Goal: Task Accomplishment & Management: Manage account settings

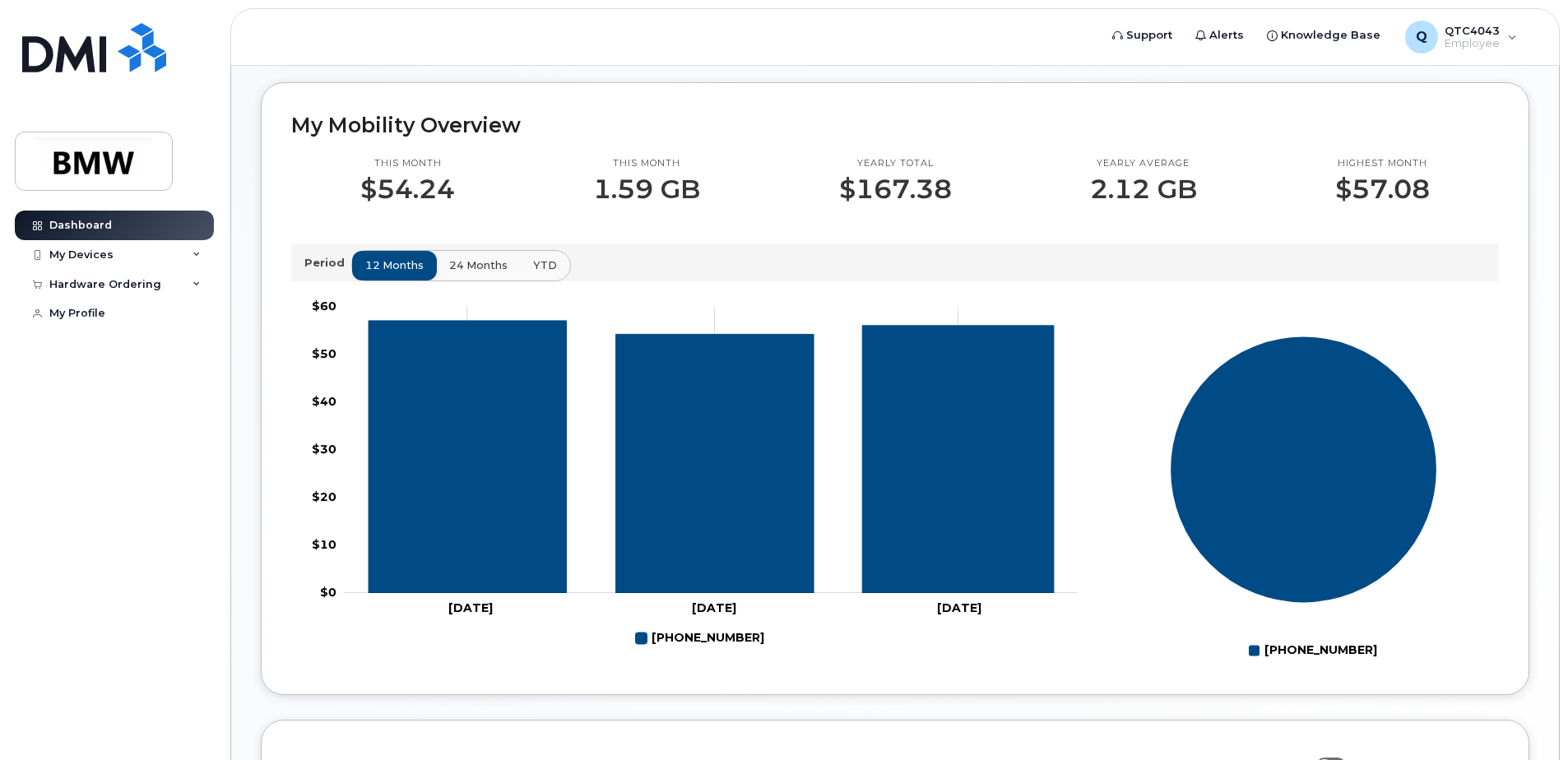
scroll to position [409, 0]
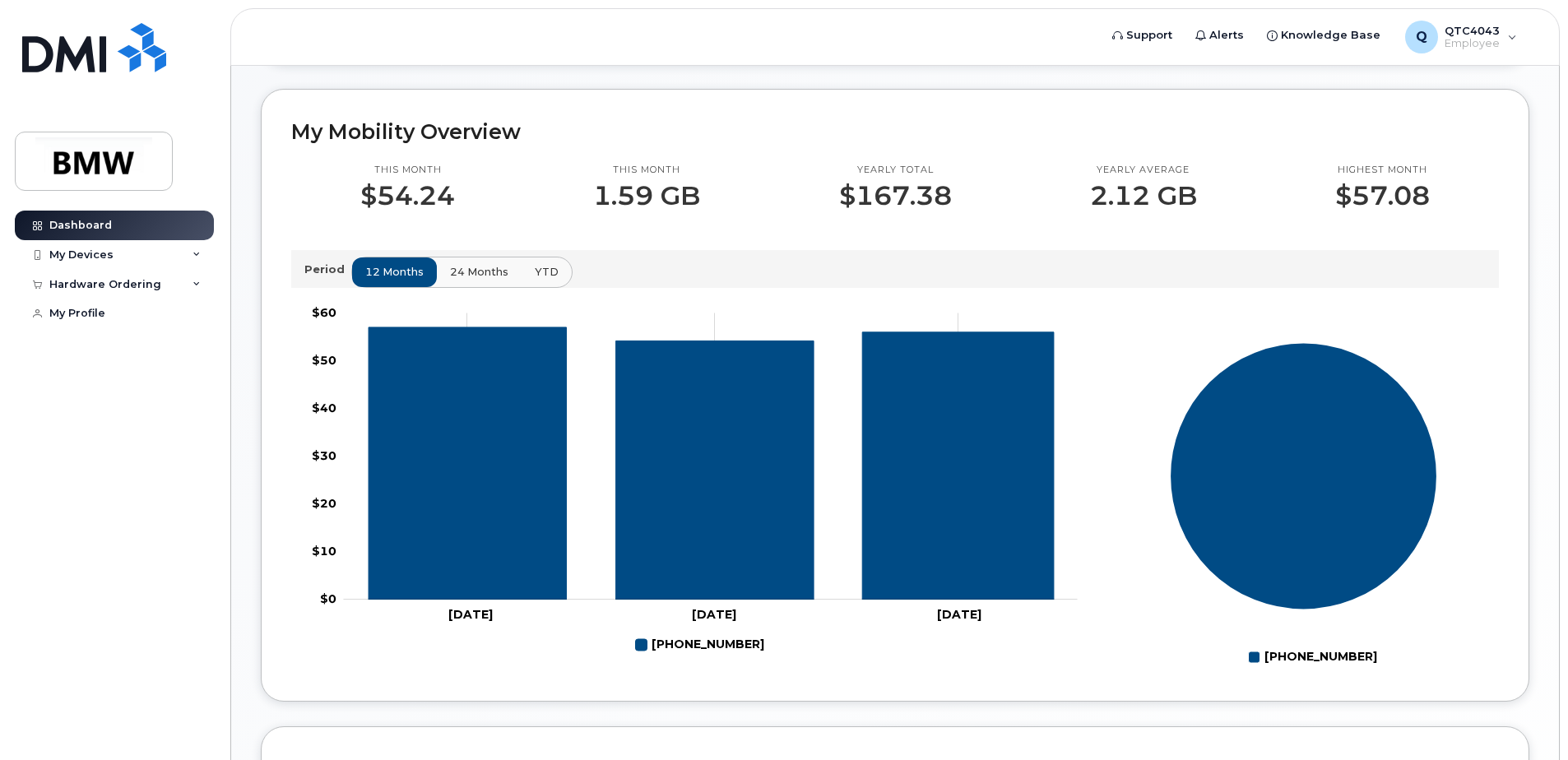
click at [469, 279] on span "24 months" at bounding box center [479, 272] width 58 height 16
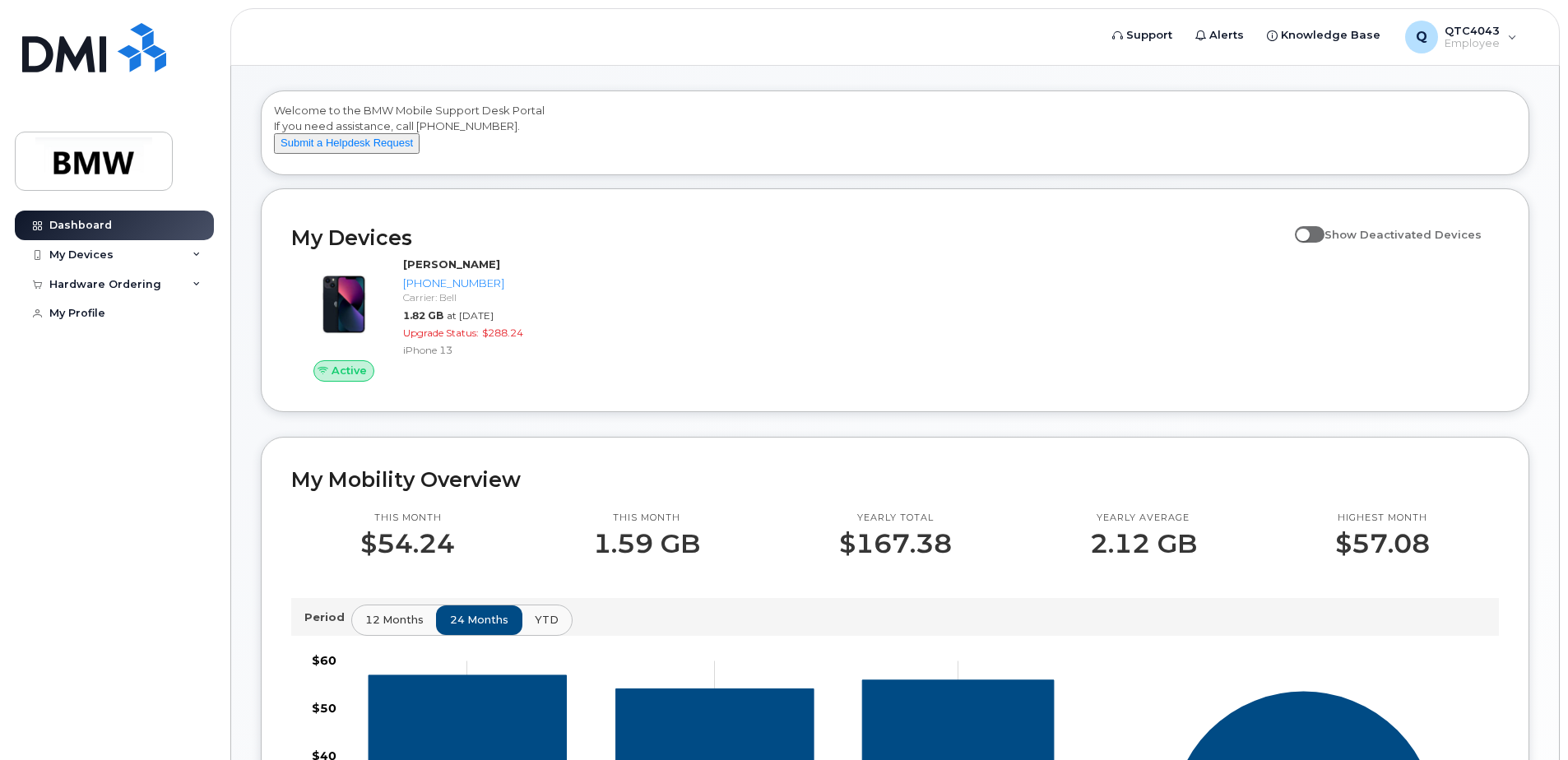
scroll to position [0, 0]
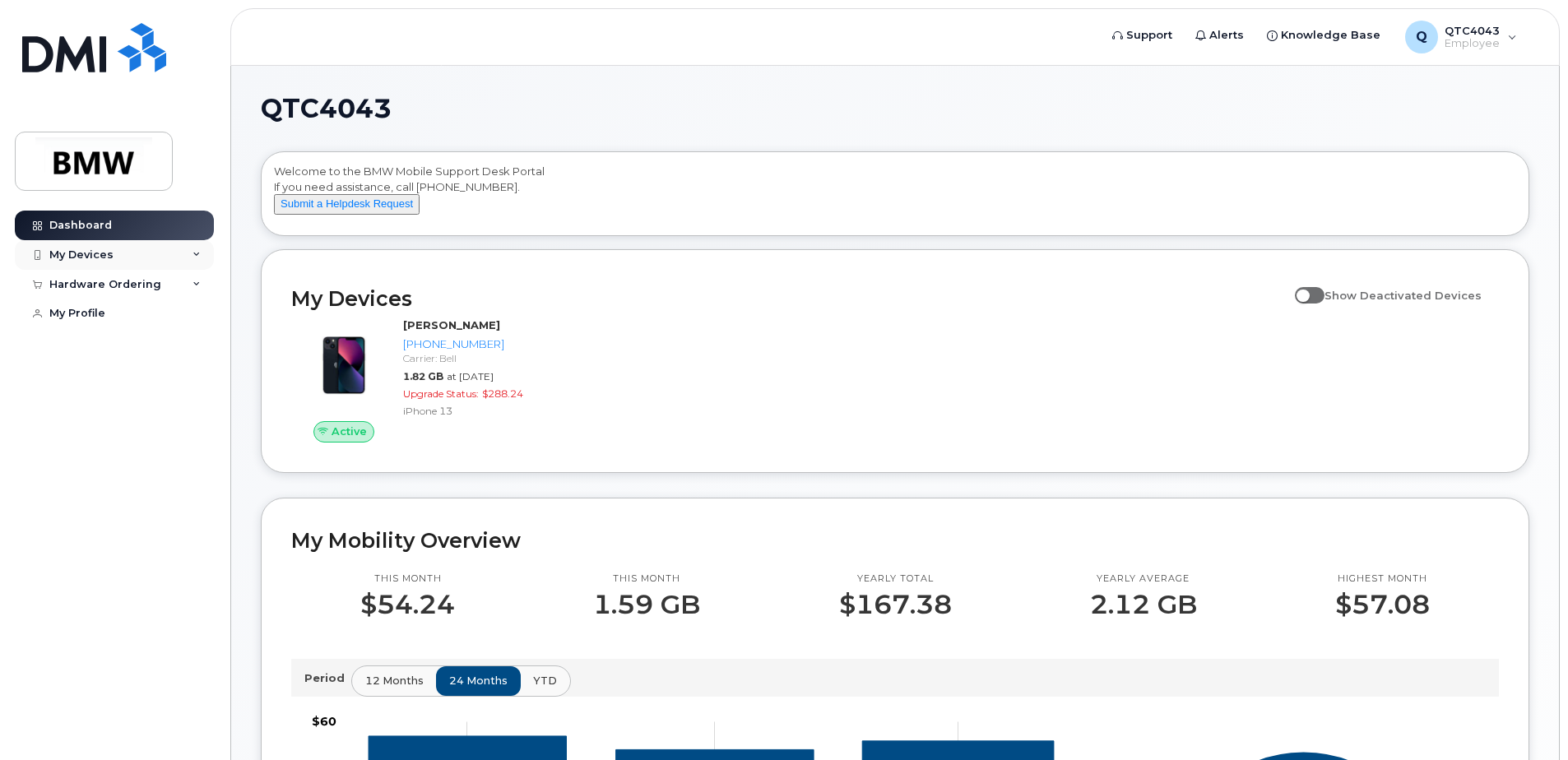
click at [180, 255] on div "My Devices" at bounding box center [114, 255] width 199 height 29
click at [188, 389] on div "Hardware Ordering" at bounding box center [114, 373] width 199 height 29
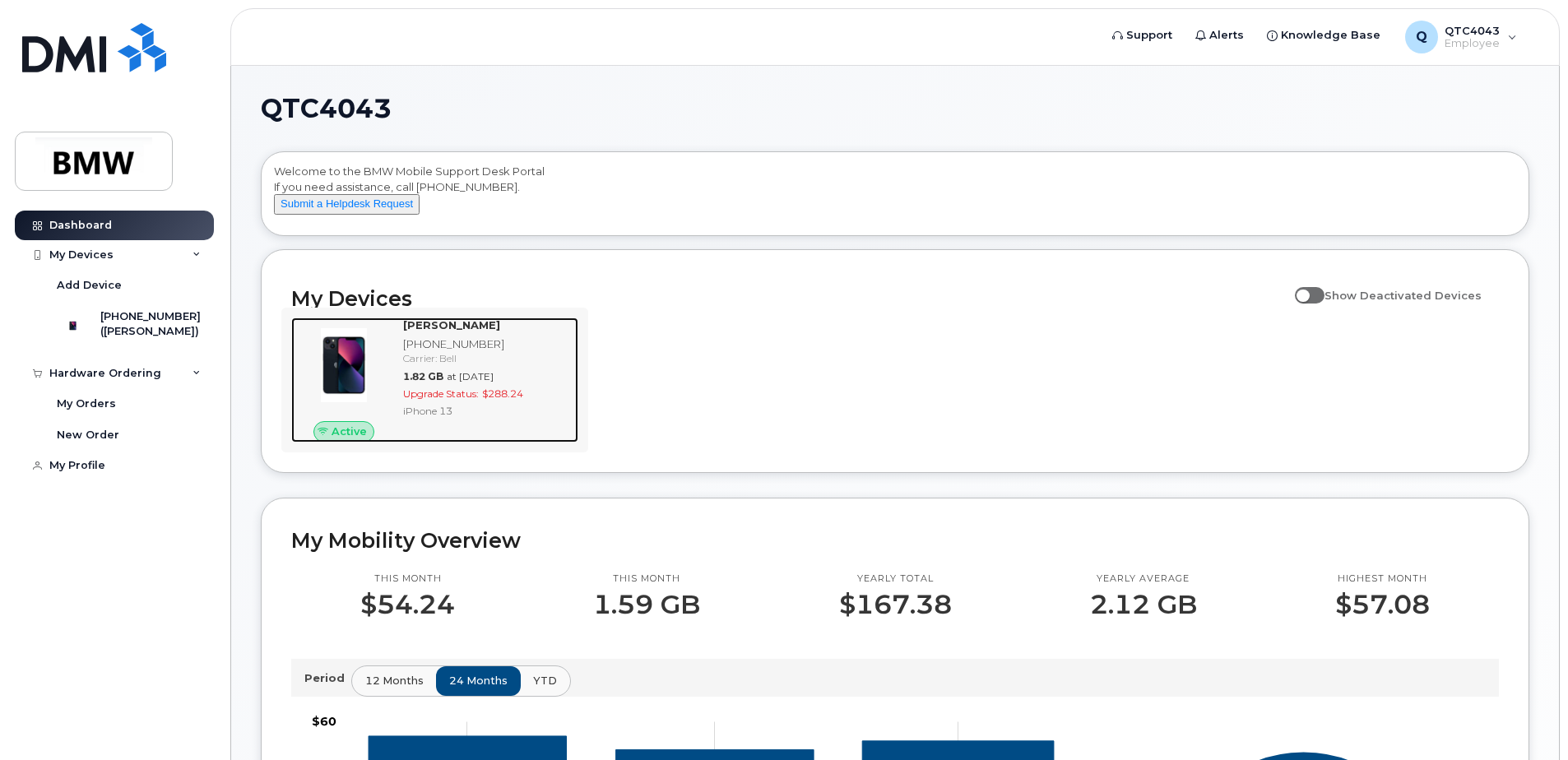
click at [490, 383] on span "at Sep 01, 2025" at bounding box center [470, 376] width 47 height 13
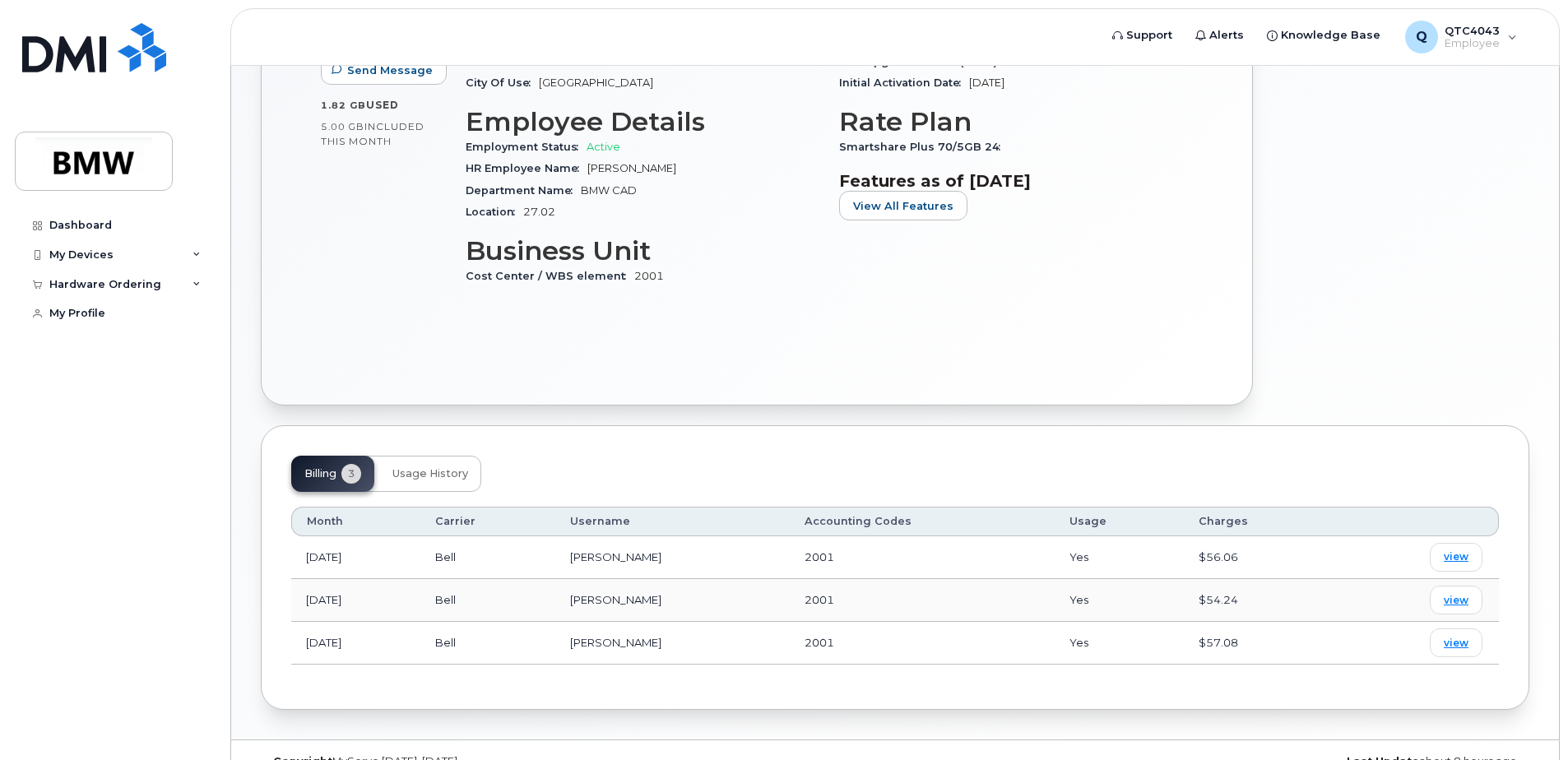
scroll to position [435, 0]
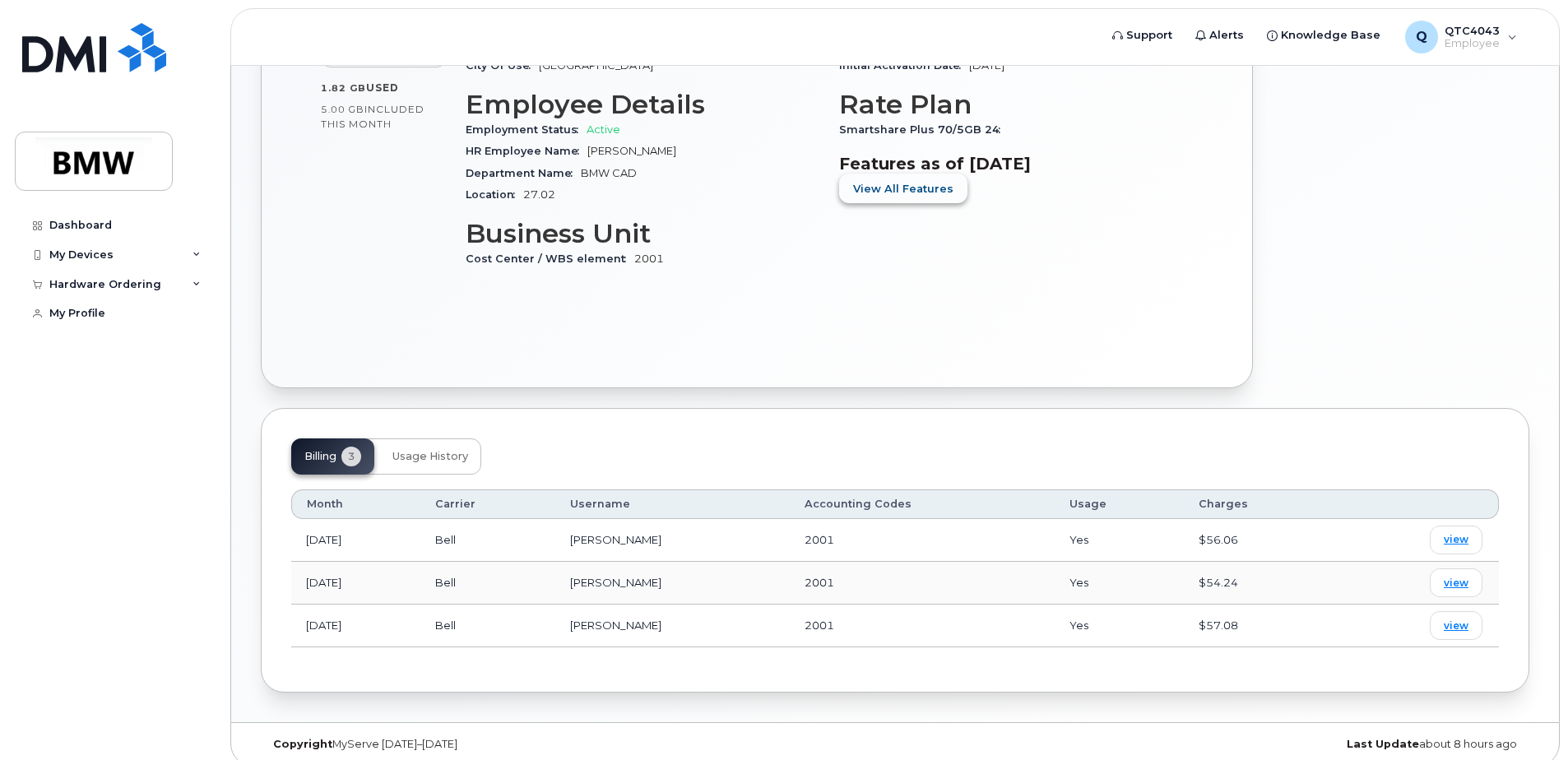
click at [938, 199] on button "View All Features" at bounding box center [903, 188] width 129 height 29
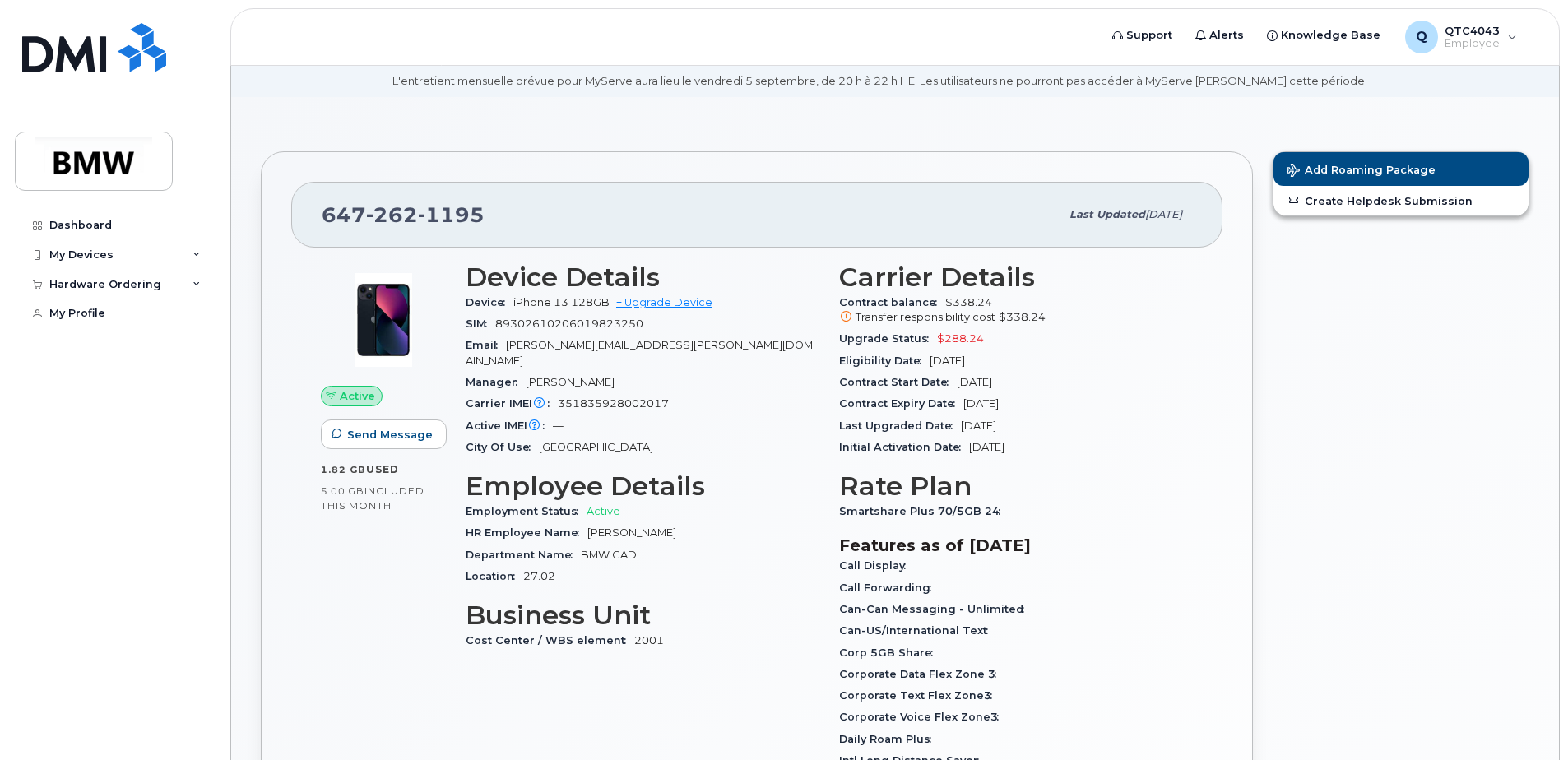
scroll to position [24, 0]
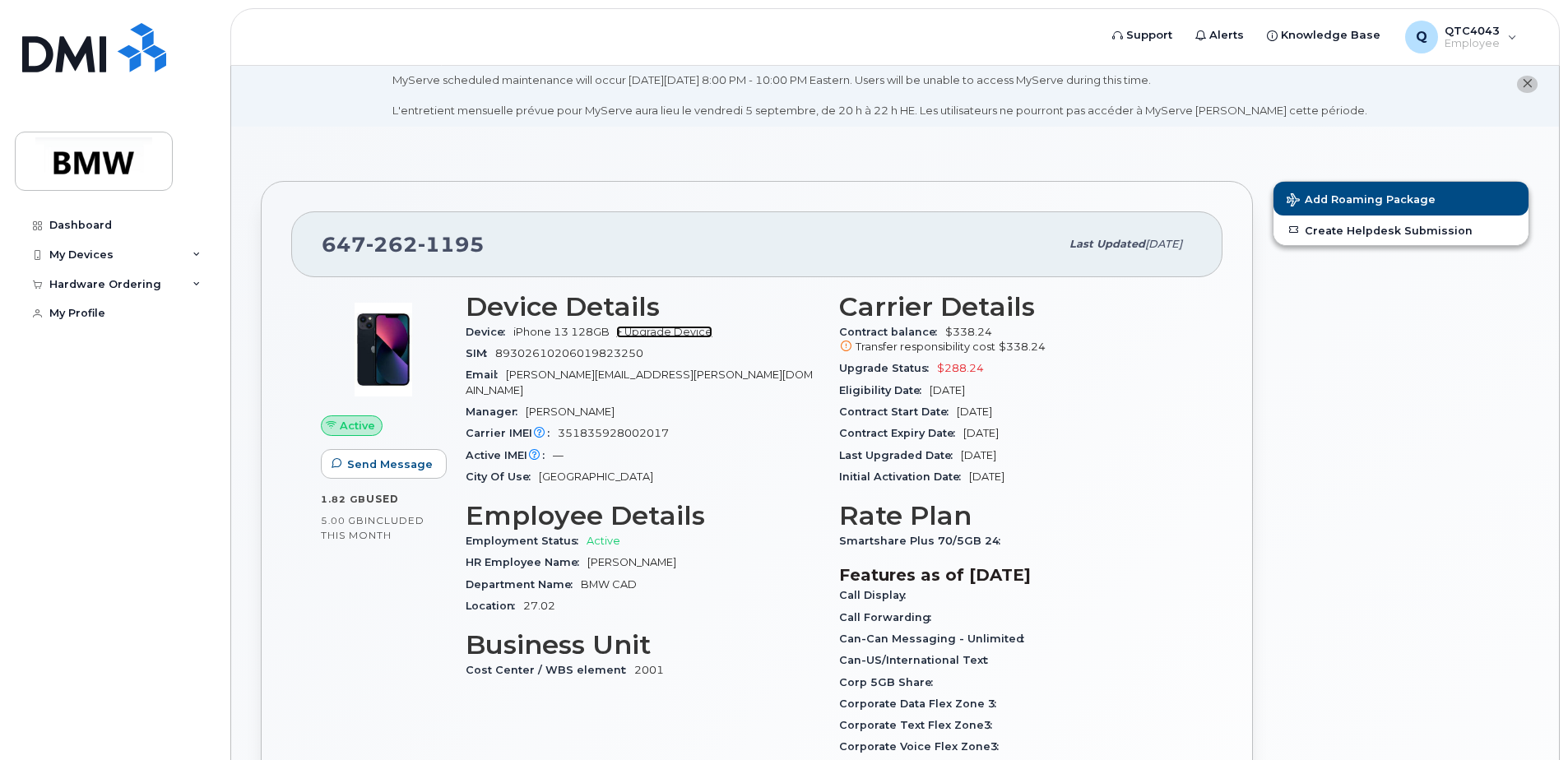
click at [662, 337] on link "+ Upgrade Device" at bounding box center [664, 332] width 96 height 13
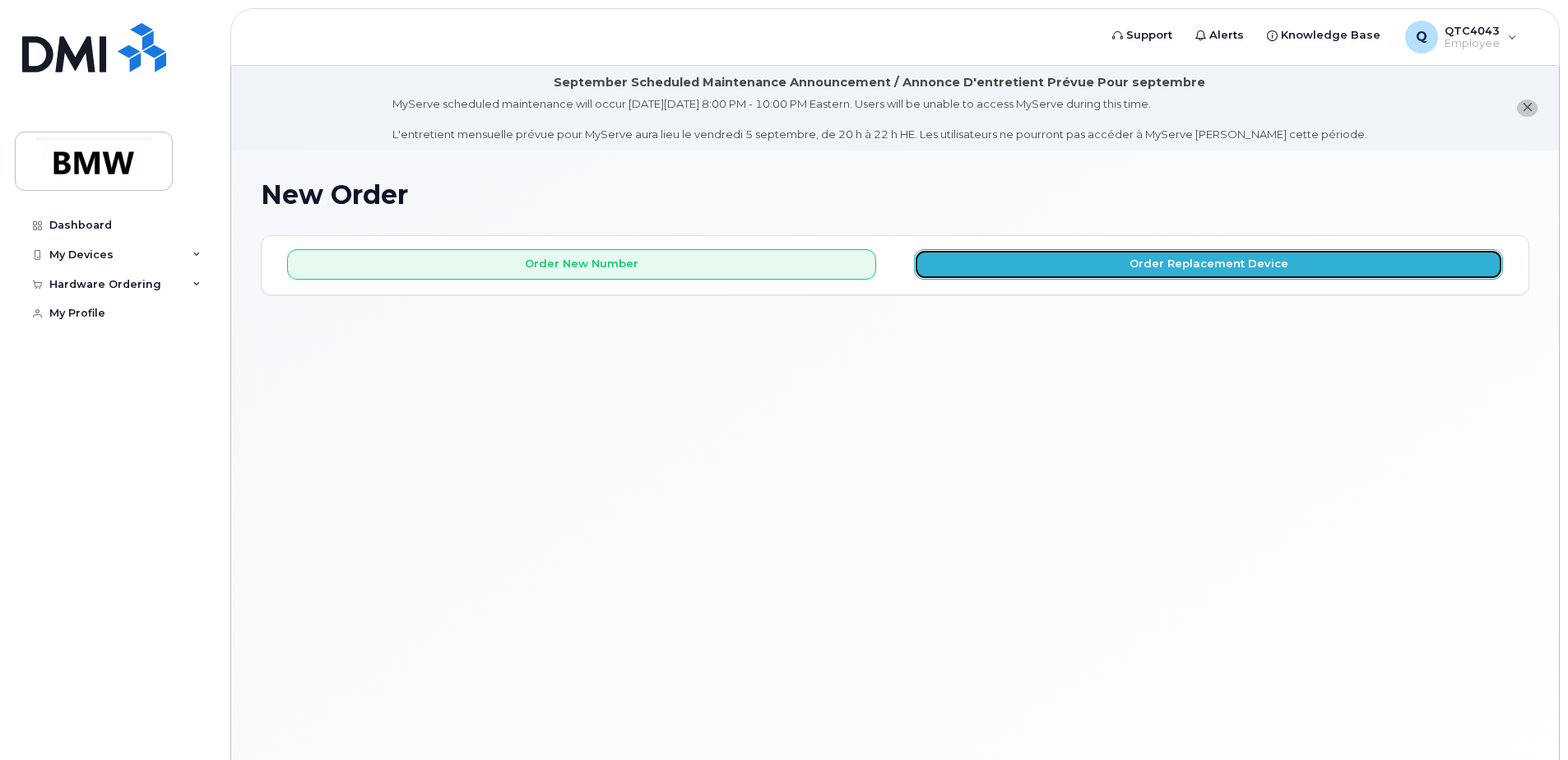
click at [1110, 266] on button "Order Replacement Device" at bounding box center [1208, 264] width 589 height 30
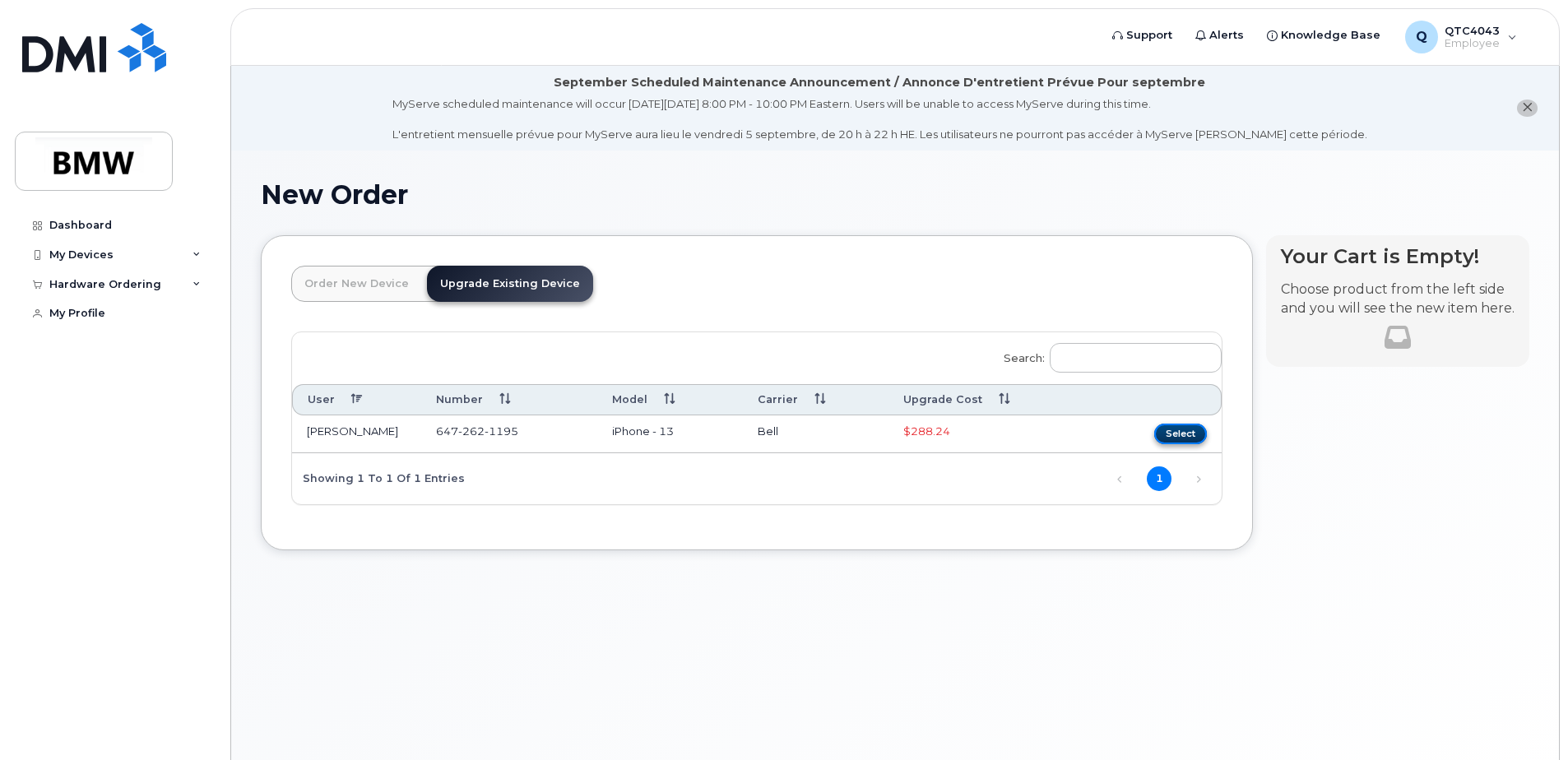
click at [1175, 432] on button "Select" at bounding box center [1180, 434] width 53 height 20
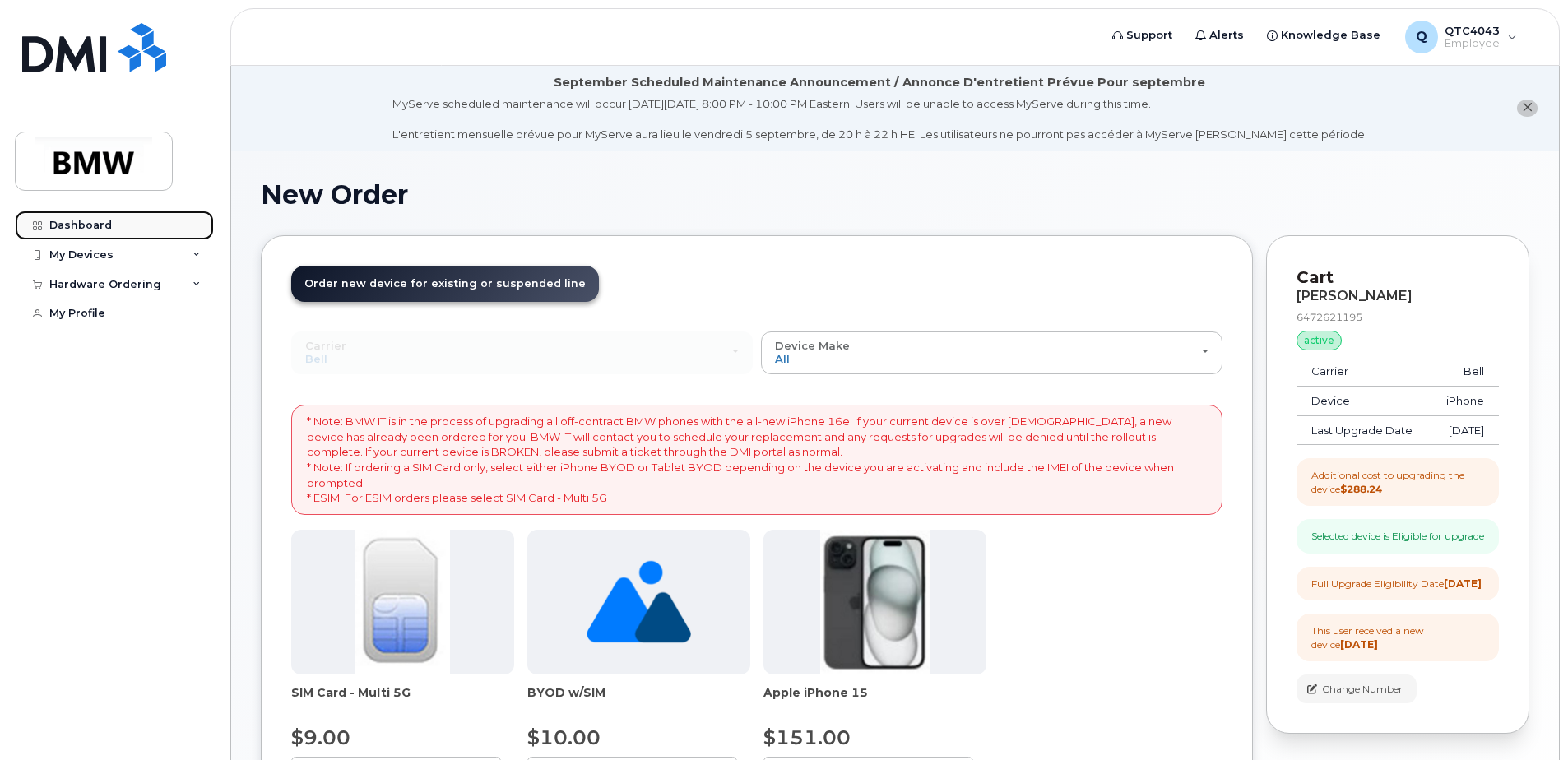
click at [102, 226] on div "Dashboard" at bounding box center [81, 226] width 62 height 13
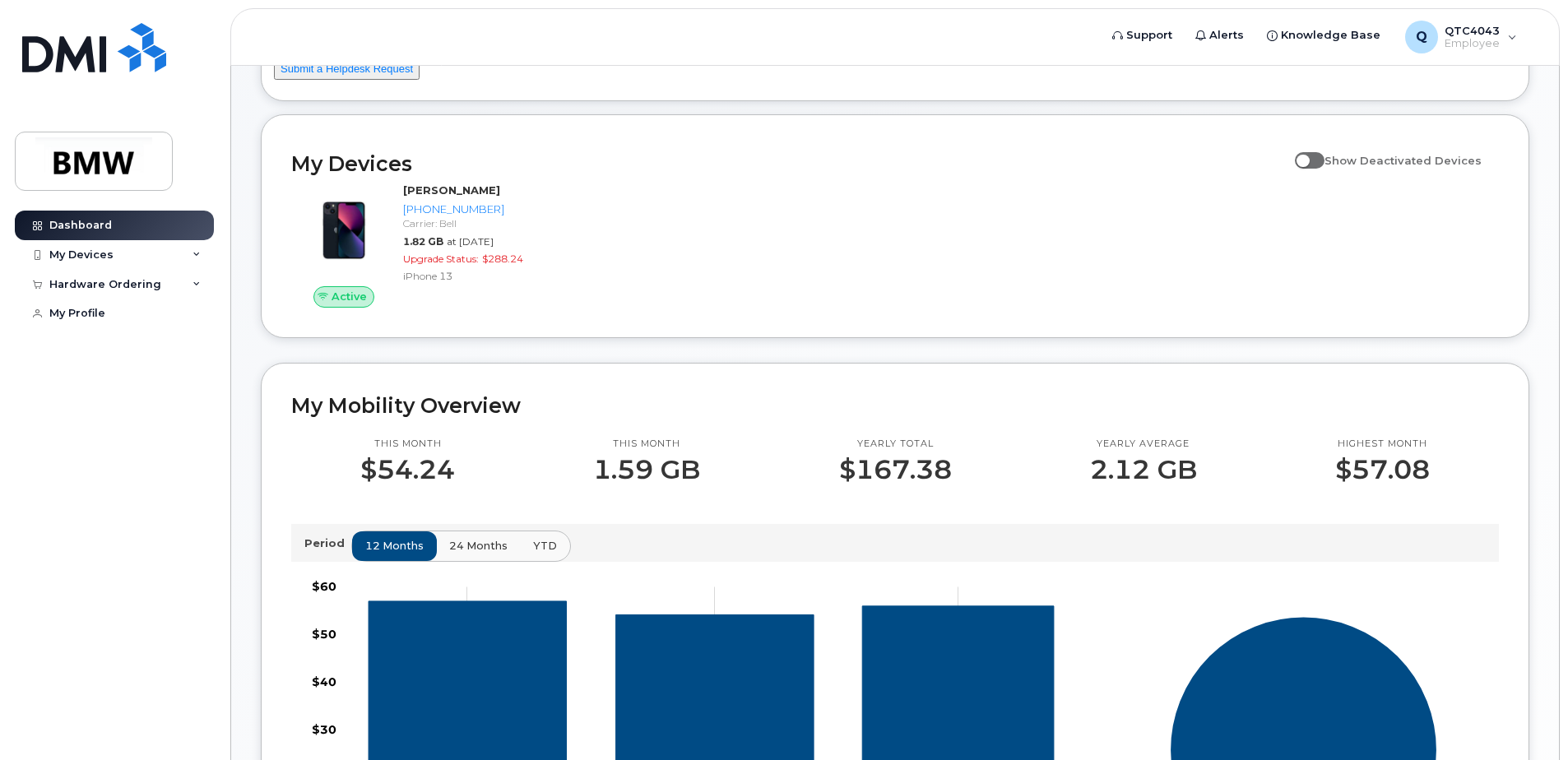
scroll to position [165, 0]
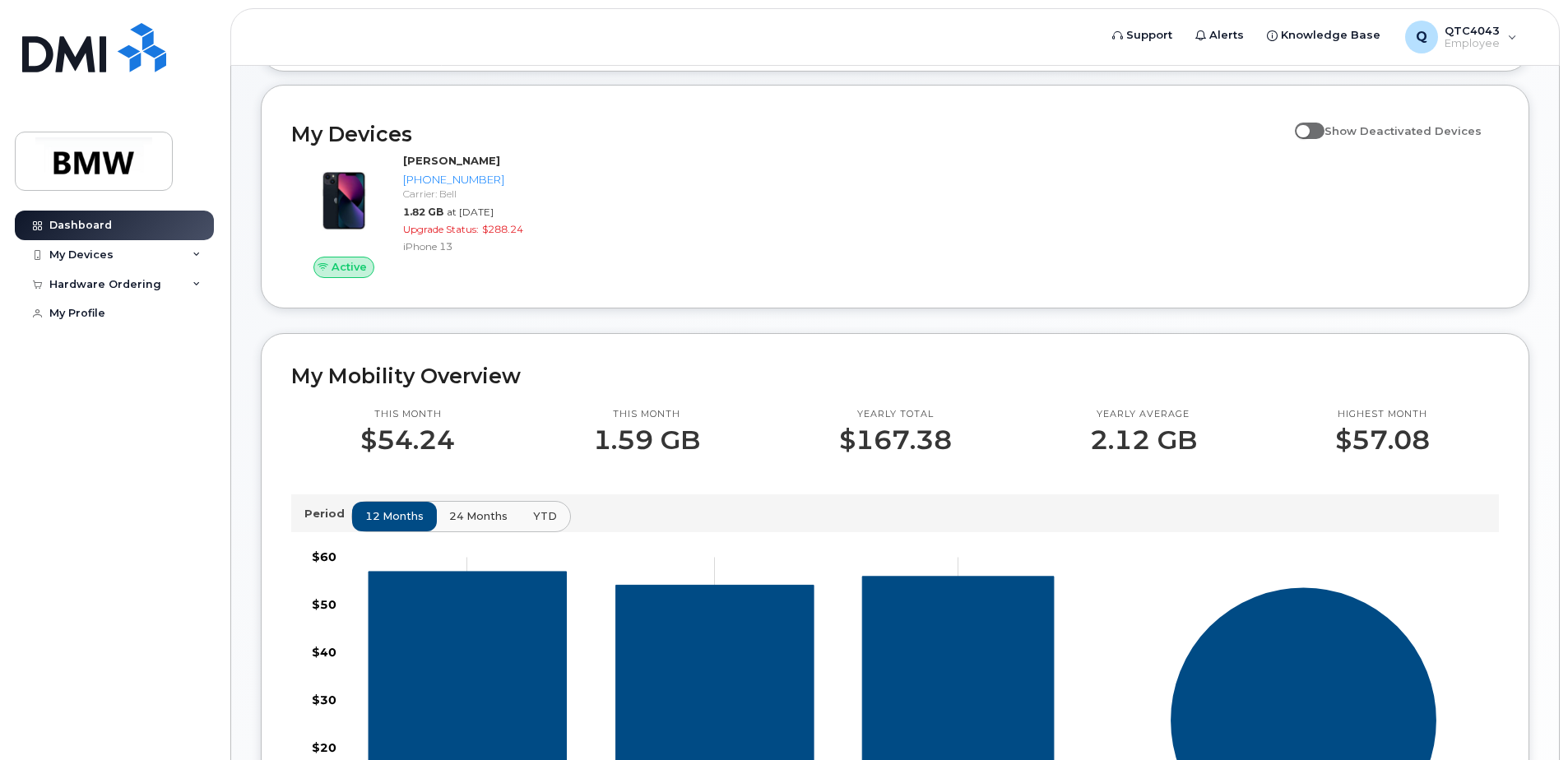
click at [1317, 139] on span at bounding box center [1309, 131] width 29 height 17
click at [1308, 129] on input "Show Deactivated Devices" at bounding box center [1301, 122] width 13 height 13
click at [1317, 139] on span at bounding box center [1309, 131] width 29 height 17
click at [1308, 129] on input "Show Deactivated Devices" at bounding box center [1301, 122] width 13 height 13
checkbox input "false"
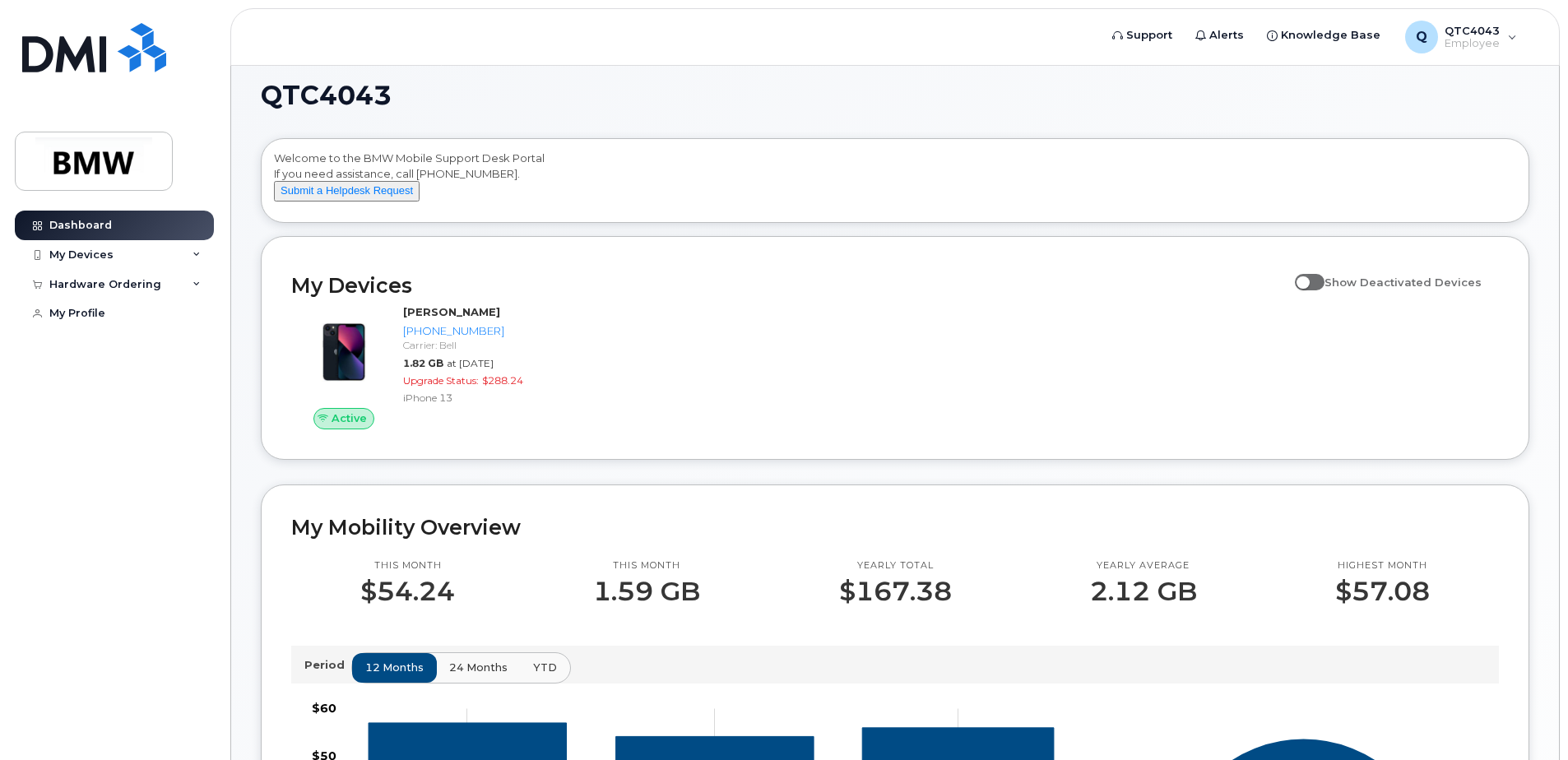
scroll to position [0, 0]
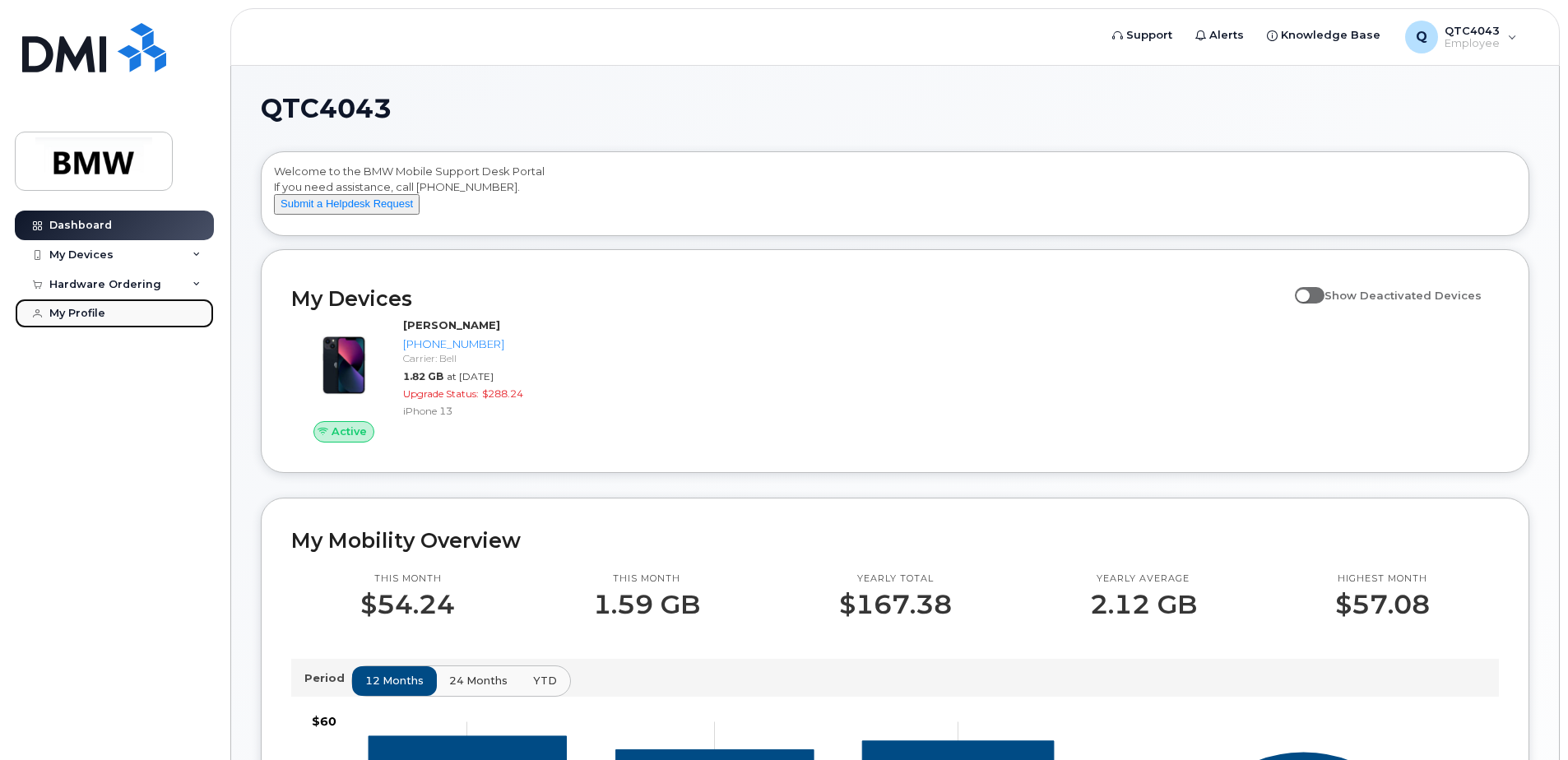
click at [103, 314] on div "My Profile" at bounding box center [77, 314] width 56 height 13
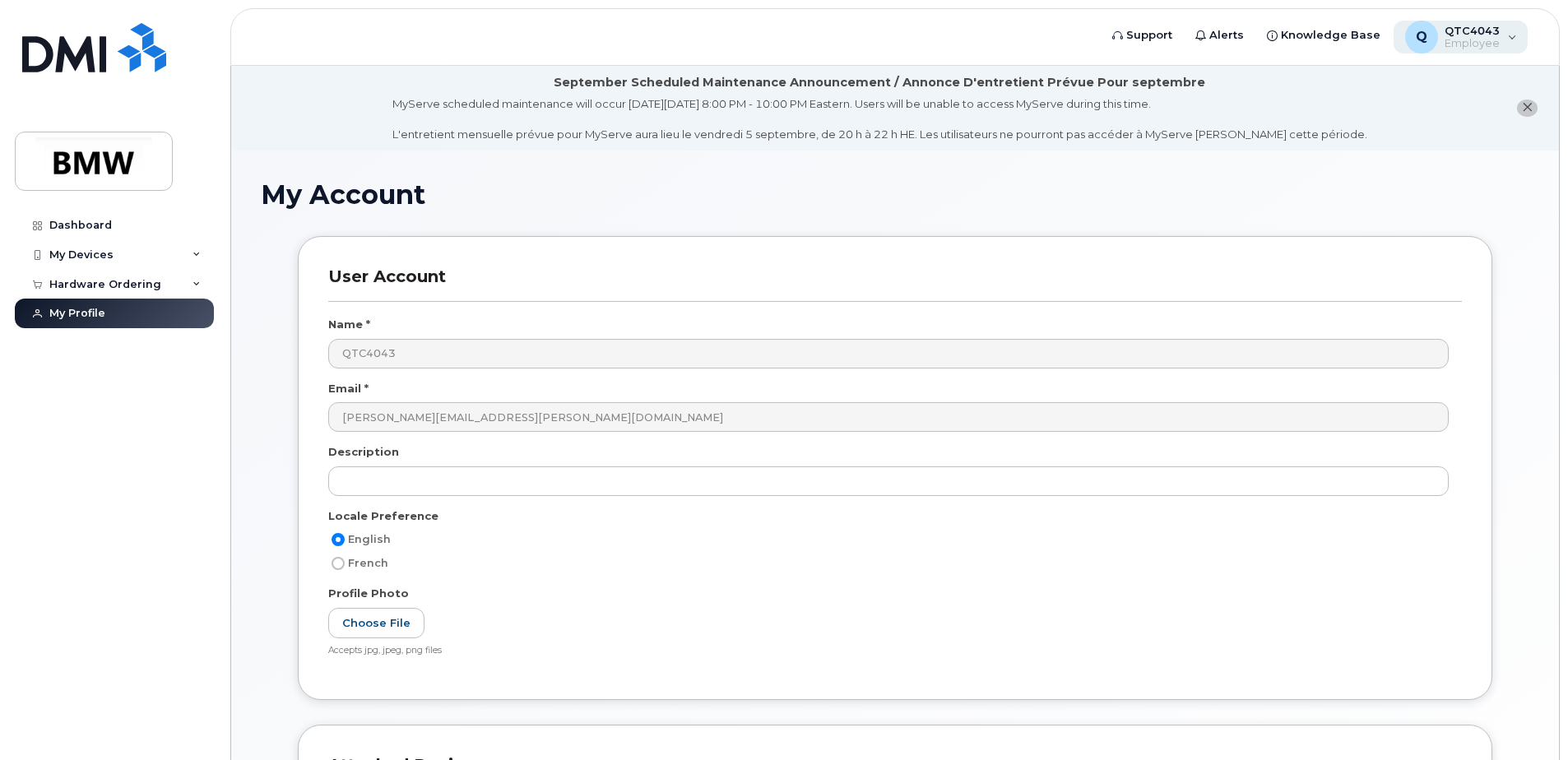
click at [1507, 42] on div "Q QTC4043 Employee" at bounding box center [1460, 36] width 135 height 33
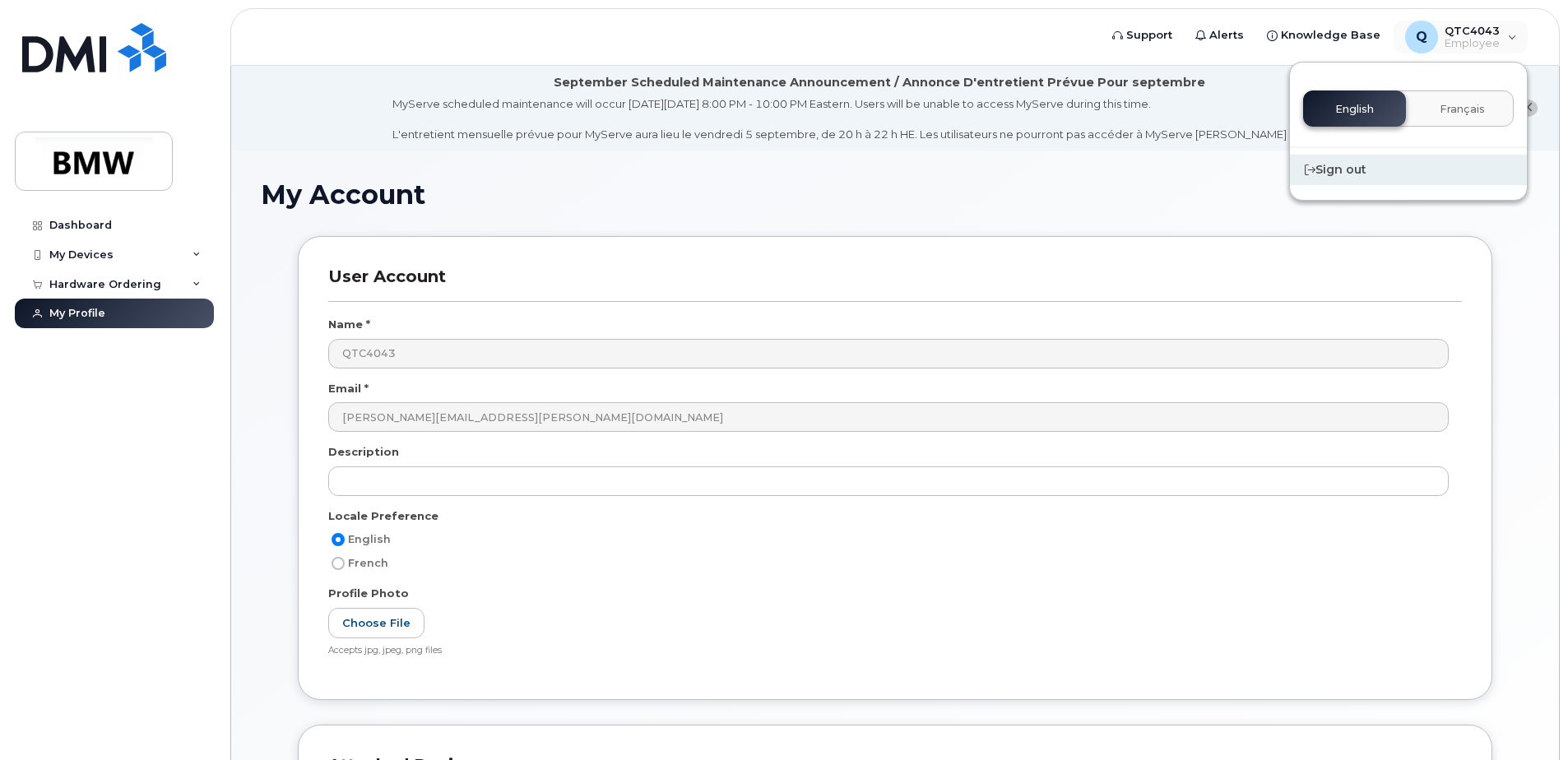
click at [1352, 168] on div "Sign out" at bounding box center [1408, 170] width 237 height 30
